Goal: Task Accomplishment & Management: Use online tool/utility

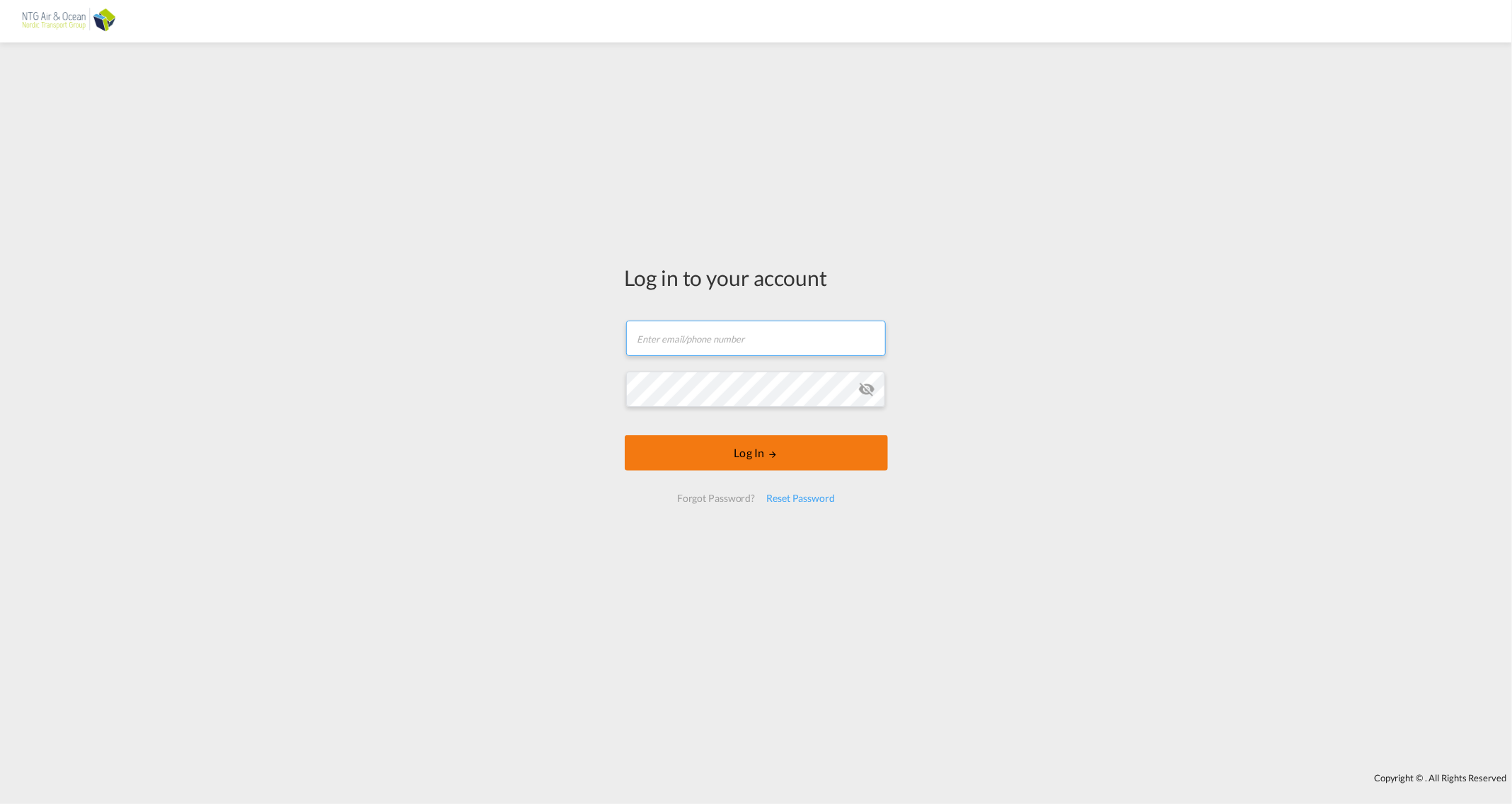
type input "[EMAIL_ADDRESS][DOMAIN_NAME]"
click at [727, 461] on button "Log In" at bounding box center [756, 453] width 263 height 35
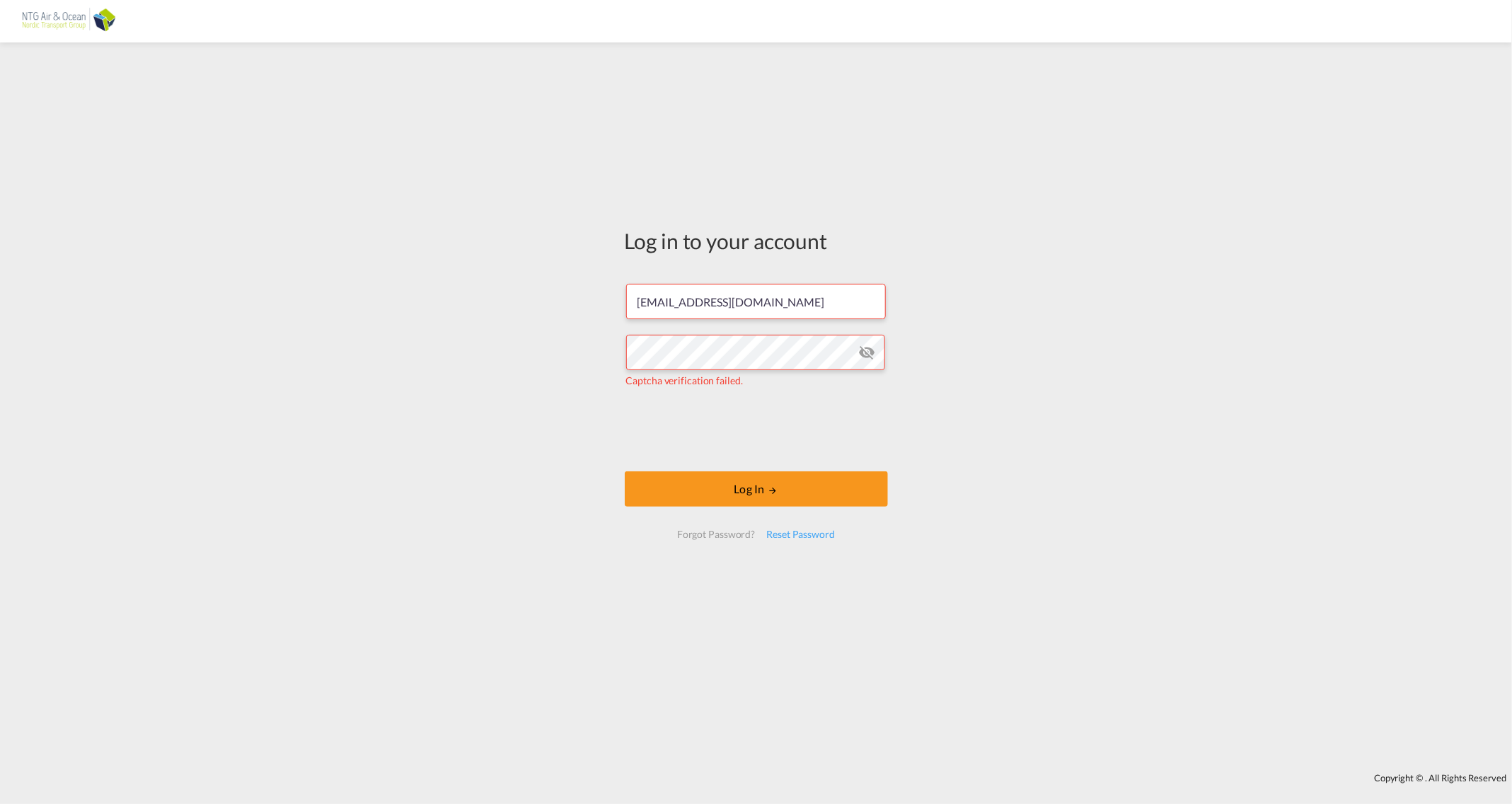
click at [870, 352] on md-icon "icon-eye-off" at bounding box center [866, 352] width 17 height 17
click at [726, 499] on button "Log In" at bounding box center [756, 489] width 263 height 35
